Goal: Task Accomplishment & Management: Manage account settings

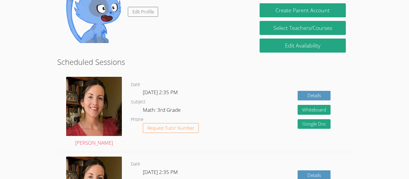
scroll to position [115, 0]
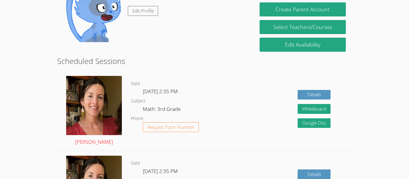
click at [95, 101] on img at bounding box center [94, 105] width 56 height 59
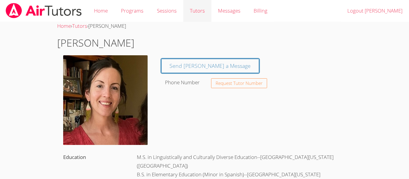
click at [202, 15] on link "Tutors" at bounding box center [197, 11] width 28 height 22
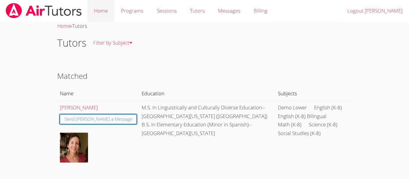
click at [113, 6] on link "Home" at bounding box center [100, 11] width 27 height 22
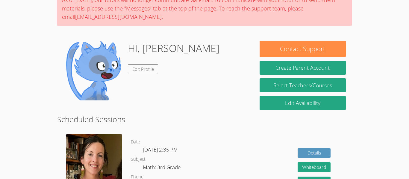
scroll to position [38, 0]
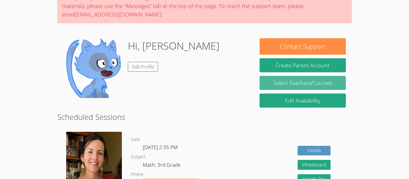
click at [336, 81] on link "Select Teachers/Courses" at bounding box center [303, 83] width 86 height 14
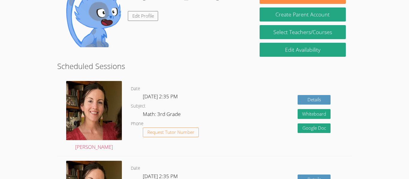
scroll to position [90, 0]
